Goal: Obtain resource: Download file/media

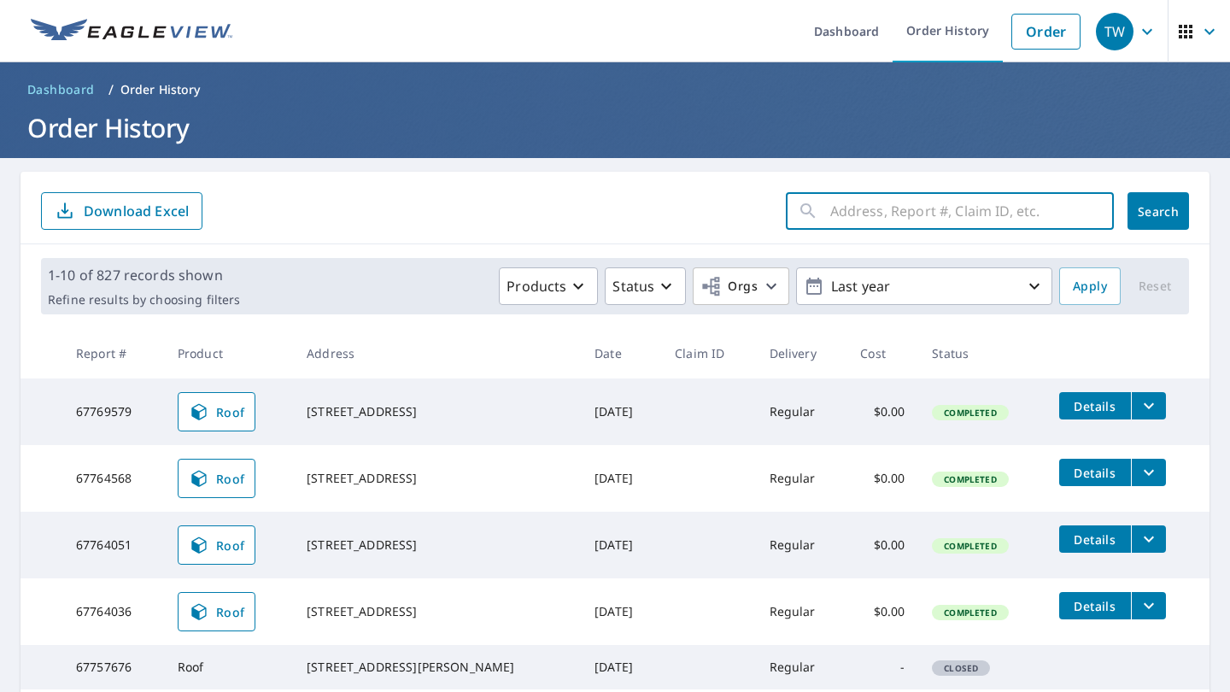
click at [843, 203] on input "text" at bounding box center [972, 211] width 284 height 48
type input "3478"
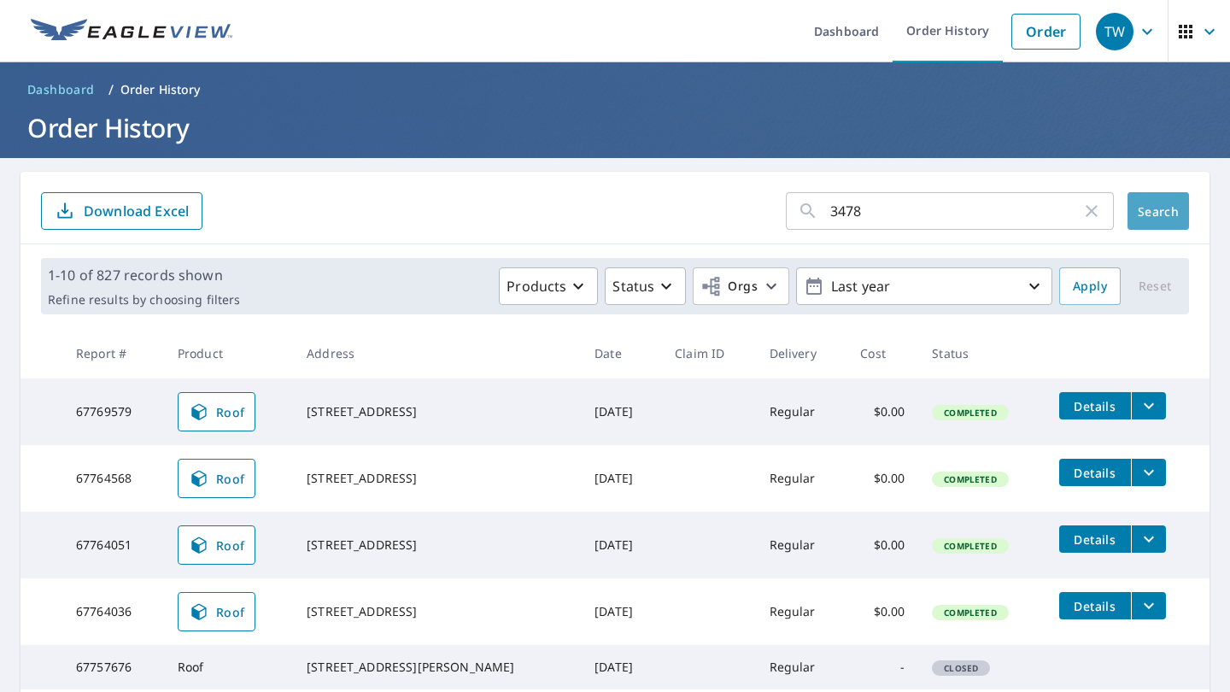
click at [1152, 226] on button "Search" at bounding box center [1159, 211] width 62 height 38
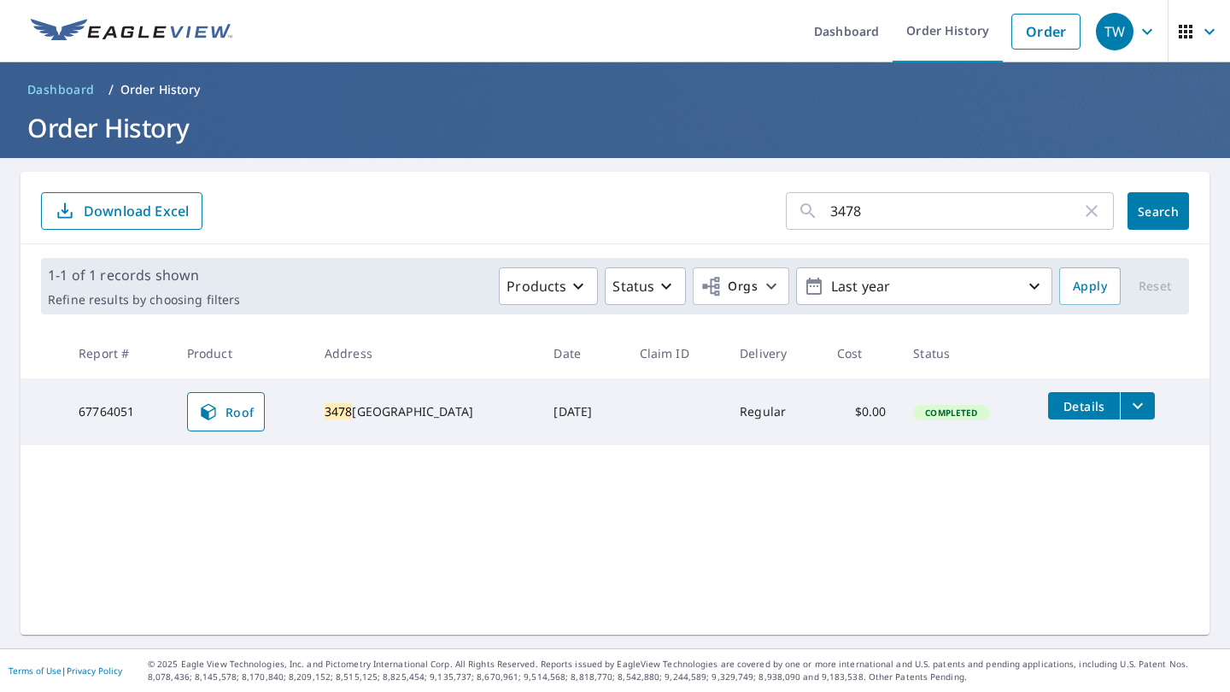
click at [1143, 403] on icon "filesDropdownBtn-67764051" at bounding box center [1138, 406] width 10 height 6
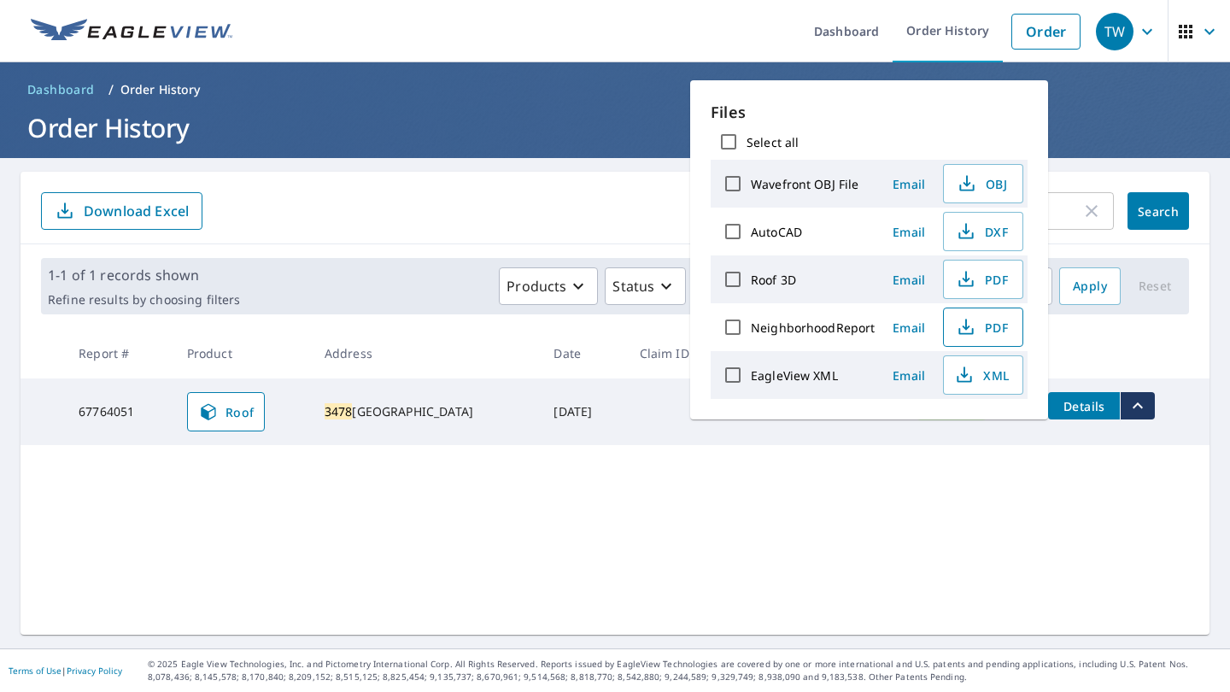
click at [990, 328] on span "PDF" at bounding box center [981, 327] width 55 height 21
click at [615, 527] on div "3478 ​ Search Download Excel 1-1 of 1 records shown Refine results by choosing …" at bounding box center [615, 403] width 1189 height 463
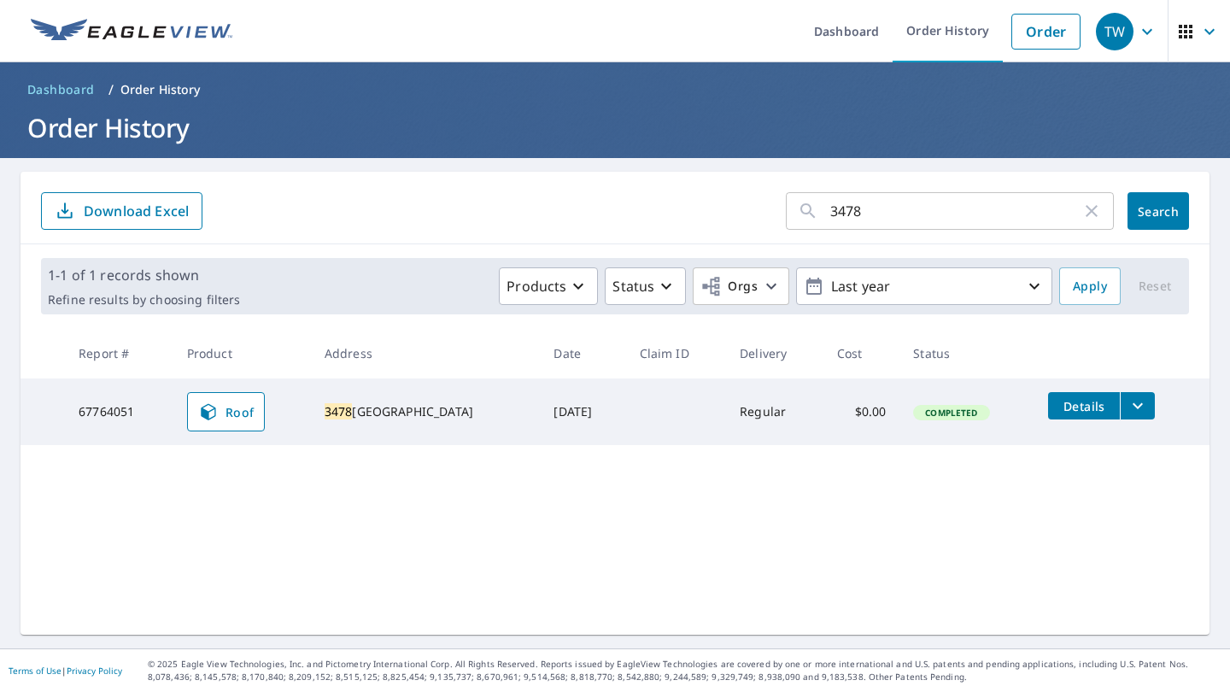
click at [615, 527] on div "3478 ​ Search Download Excel 1-1 of 1 records shown Refine results by choosing …" at bounding box center [615, 403] width 1189 height 463
click at [933, 45] on link "Order History" at bounding box center [948, 31] width 110 height 62
click at [915, 208] on input "3478" at bounding box center [955, 211] width 251 height 48
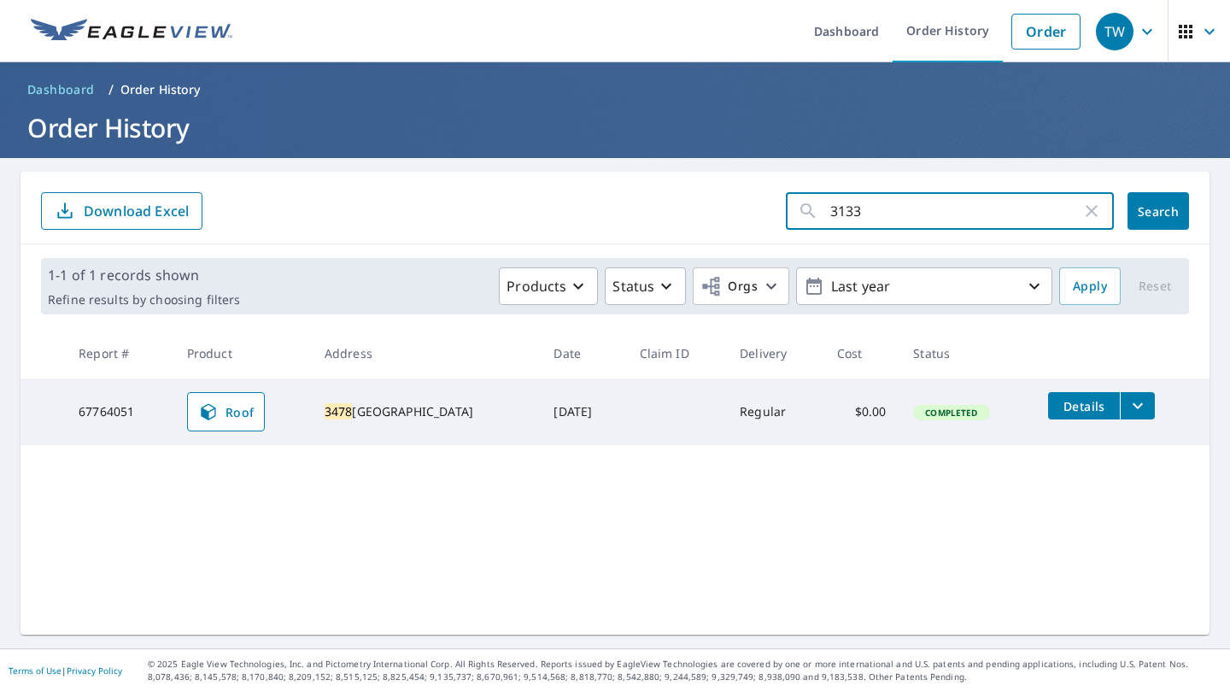
type input "3133"
click at [1165, 204] on span "Search" at bounding box center [1158, 211] width 34 height 16
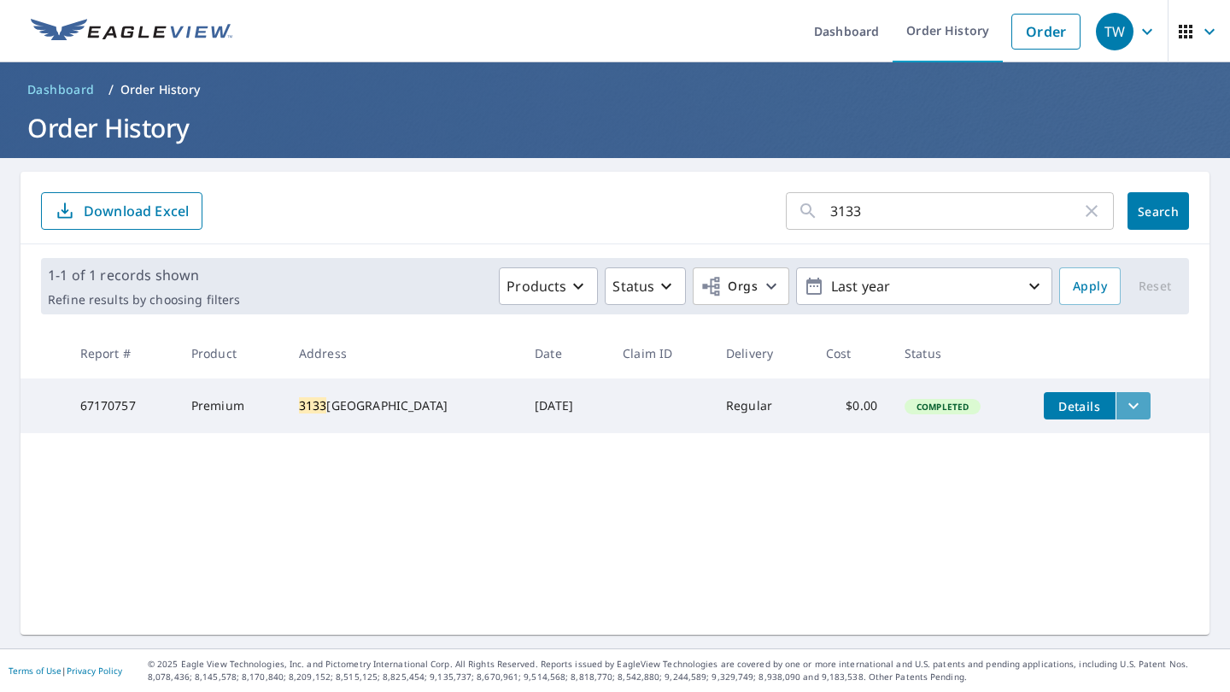
click at [1135, 403] on icon "filesDropdownBtn-67170757" at bounding box center [1133, 406] width 21 height 21
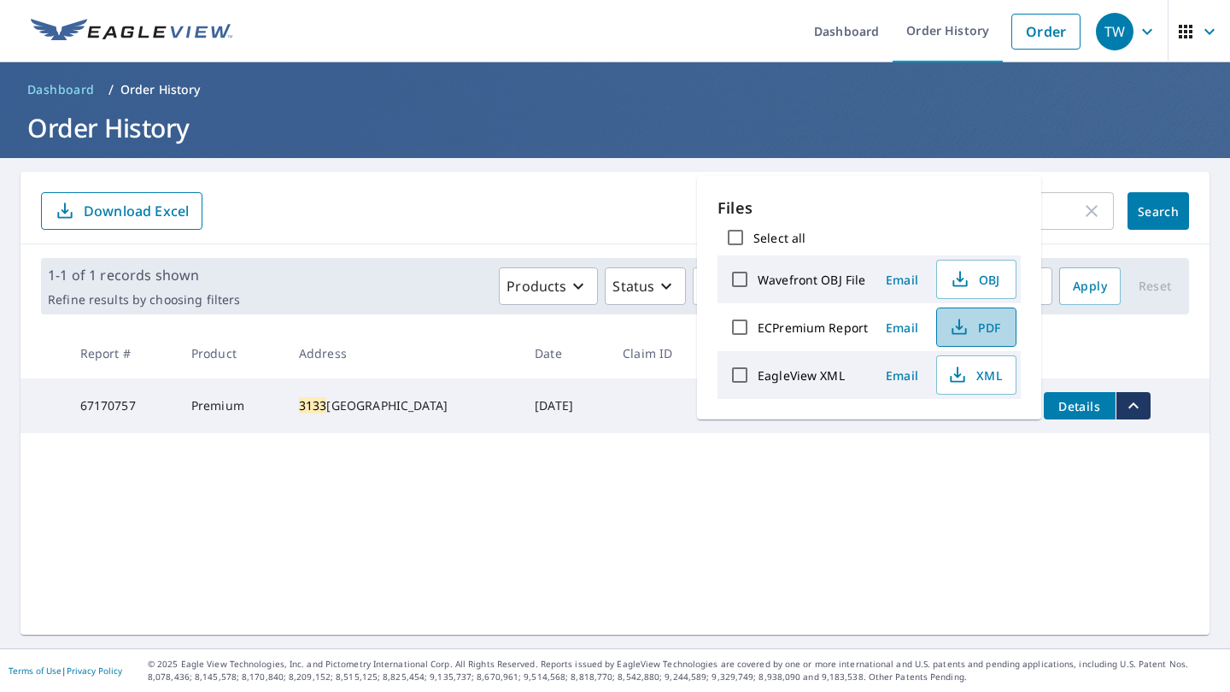
click at [982, 331] on span "PDF" at bounding box center [974, 327] width 55 height 21
click at [596, 203] on form "3133 ​ Search Download Excel" at bounding box center [615, 211] width 1148 height 38
